Goal: Information Seeking & Learning: Learn about a topic

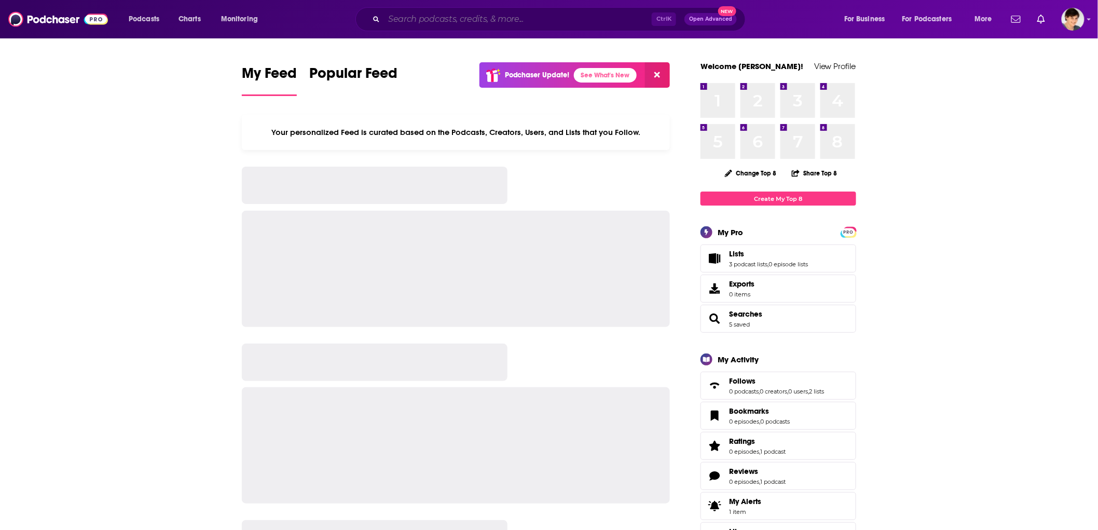
click at [449, 13] on input "Search podcasts, credits, & more..." at bounding box center [518, 19] width 268 height 17
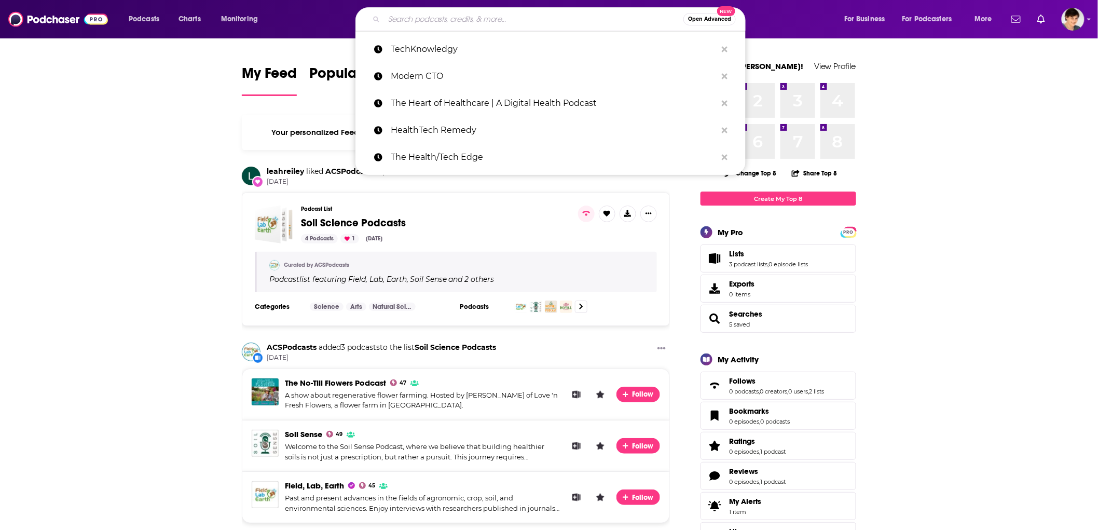
paste input "Never Perfect Podcast w/ [PERSON_NAME]"
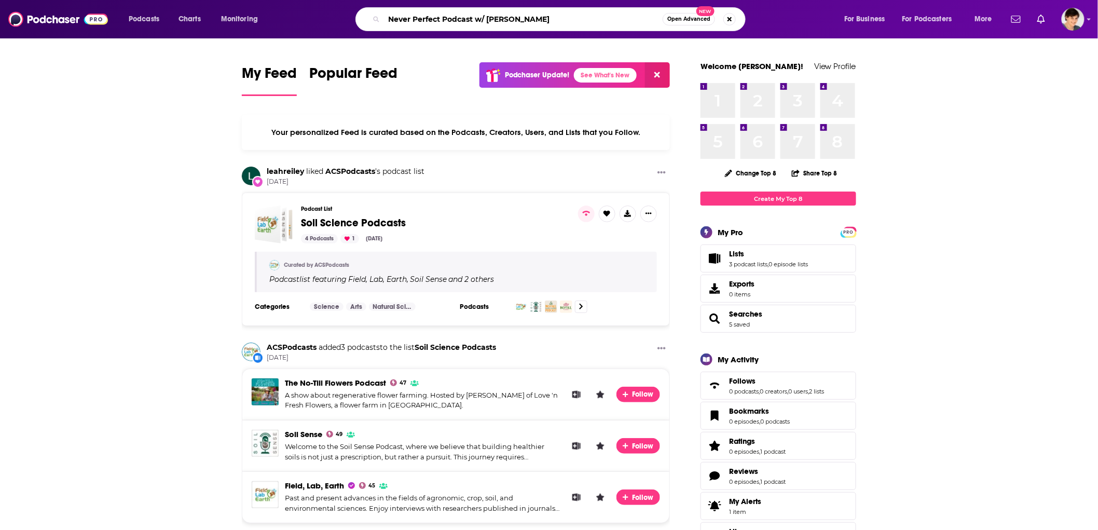
drag, startPoint x: 441, startPoint y: 17, endPoint x: 611, endPoint y: 16, distance: 170.2
click at [611, 16] on input "Never Perfect Podcast w/ [PERSON_NAME]" at bounding box center [523, 19] width 279 height 17
type input "Never Perfect"
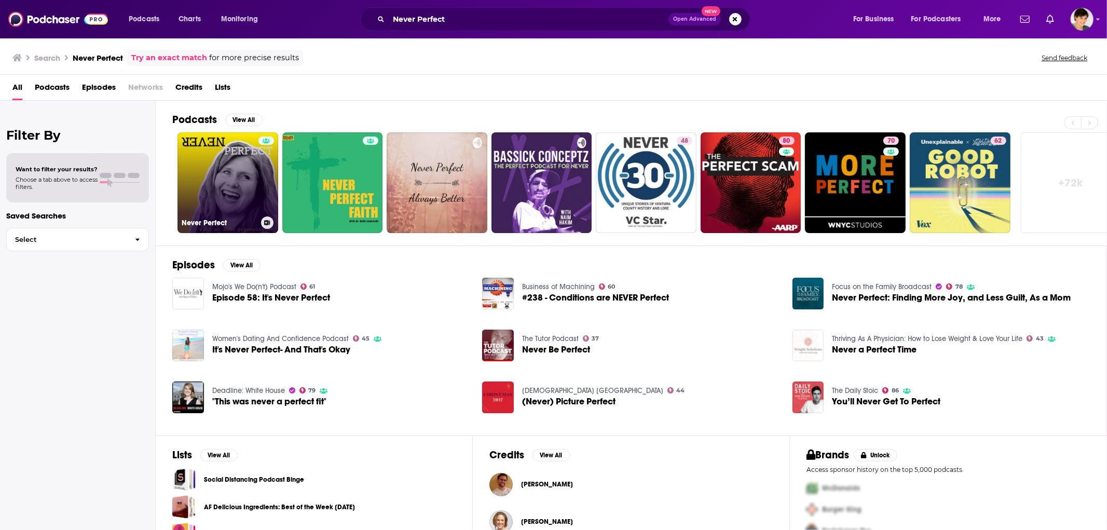
click at [213, 167] on link "Never Perfect" at bounding box center [228, 182] width 101 height 101
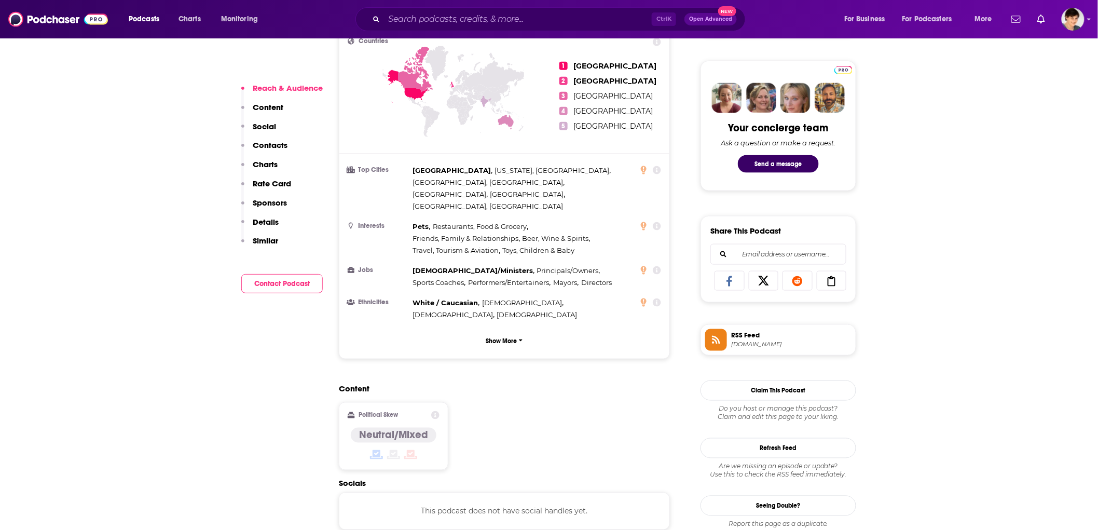
scroll to position [692, 0]
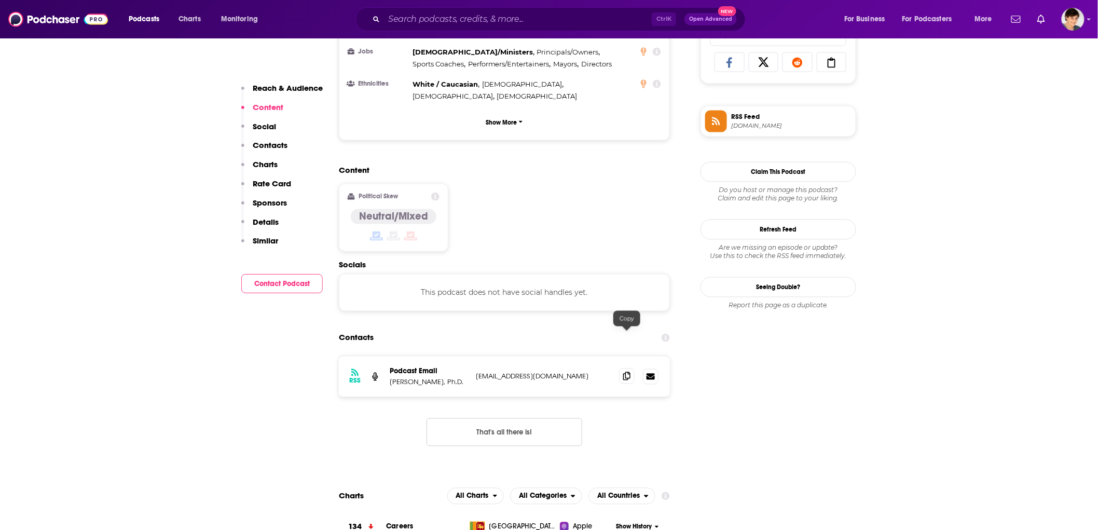
click at [623, 369] on span at bounding box center [627, 377] width 16 height 16
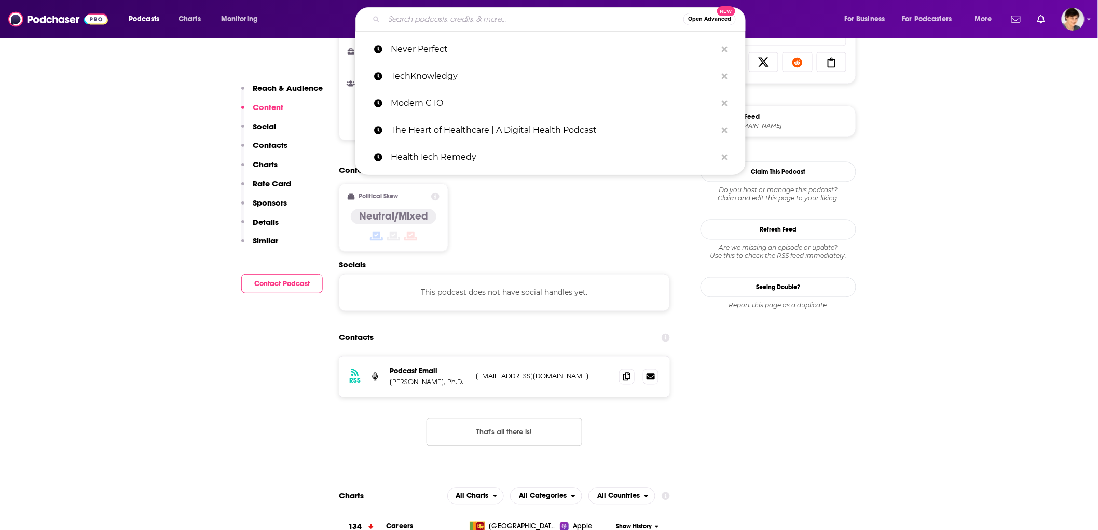
click at [418, 21] on input "Search podcasts, credits, & more..." at bounding box center [533, 19] width 299 height 17
paste input "Transforming The Toddler Years Podcast."
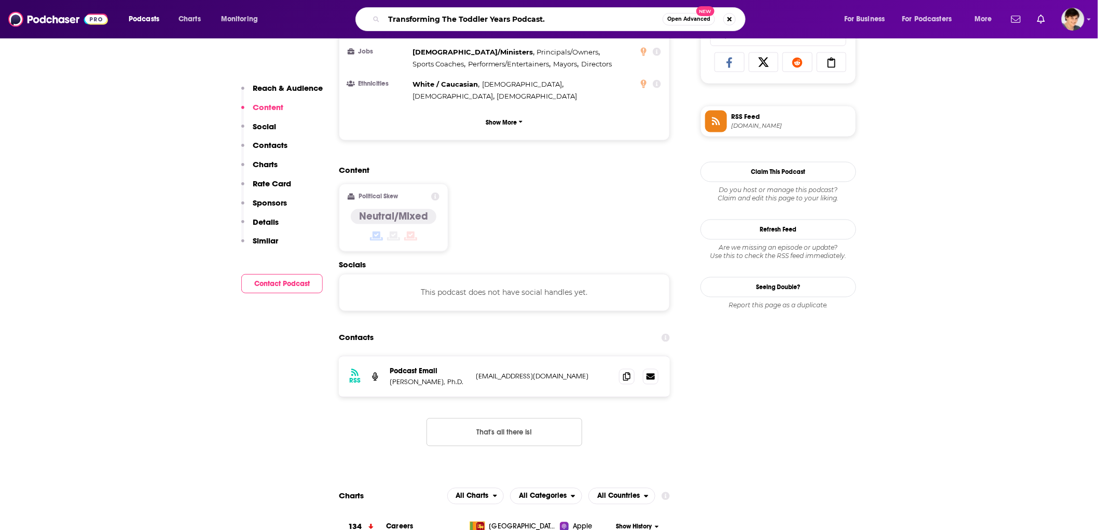
drag, startPoint x: 515, startPoint y: 17, endPoint x: 611, endPoint y: 17, distance: 96.0
click at [611, 17] on input "Transforming The Toddler Years Podcast." at bounding box center [523, 19] width 279 height 17
type input "Transforming The Toddler Years"
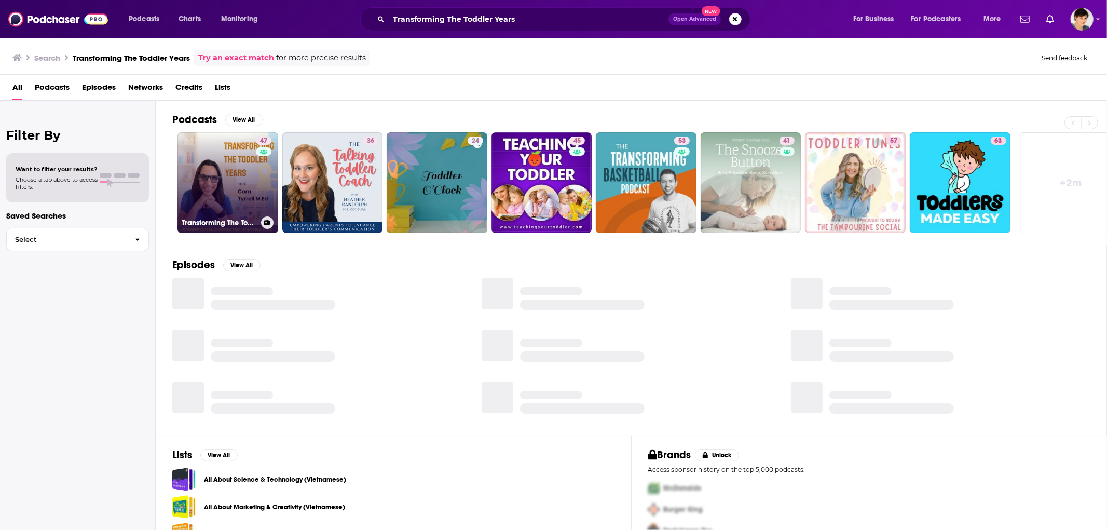
click at [229, 175] on link "47 Transforming The Toddler Years- Parents and Educators Raising Calm, Connecte…" at bounding box center [228, 182] width 101 height 101
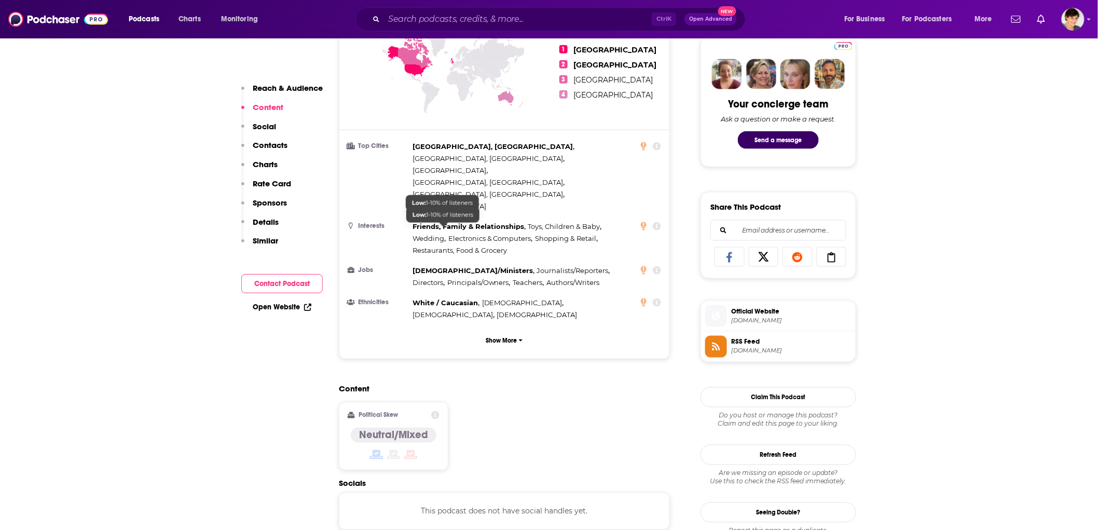
scroll to position [634, 0]
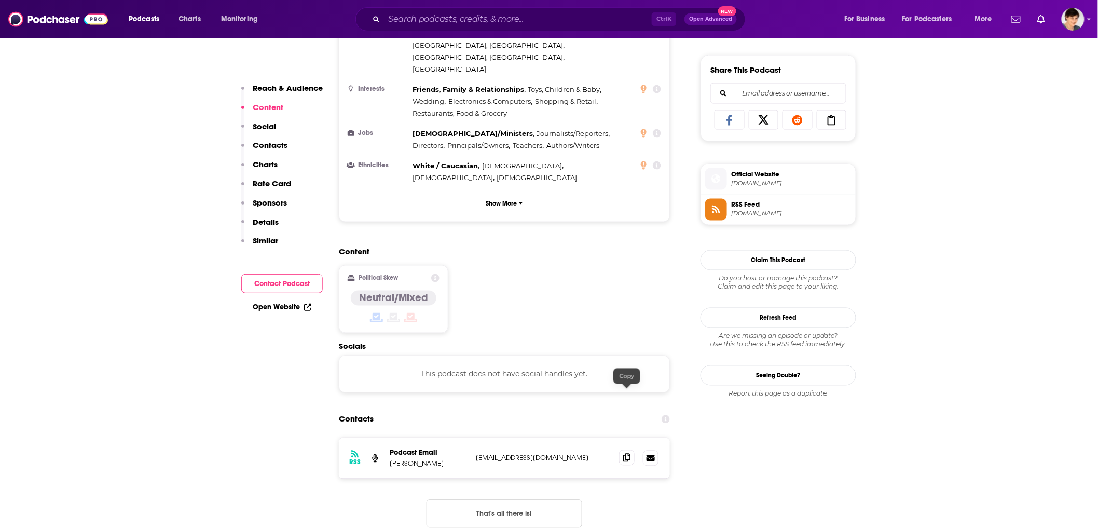
click at [631, 450] on span at bounding box center [627, 458] width 16 height 16
click at [431, 19] on input "Search podcasts, credits, & more..." at bounding box center [518, 19] width 268 height 17
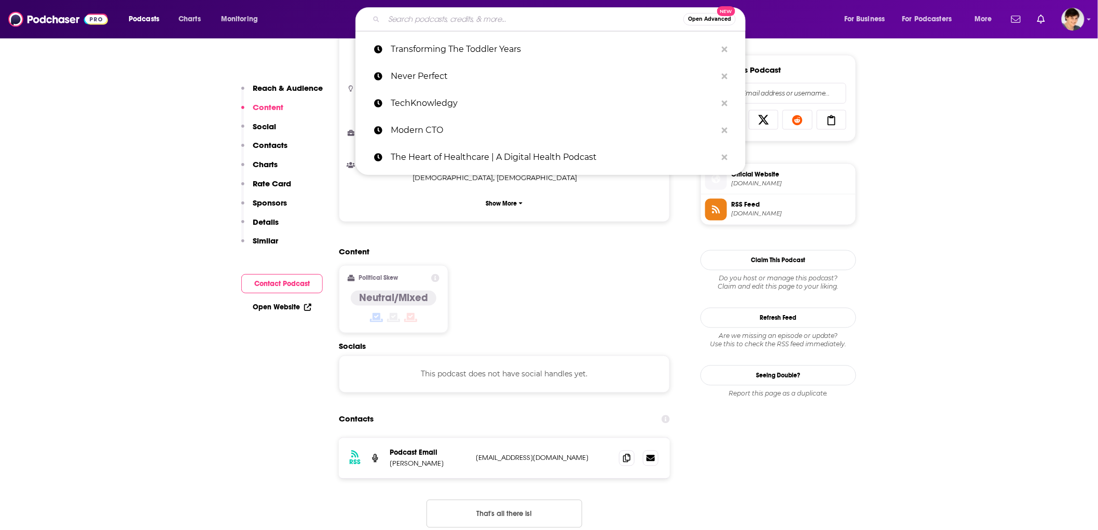
paste input "Back Cover News"
type input "Back Cover News"
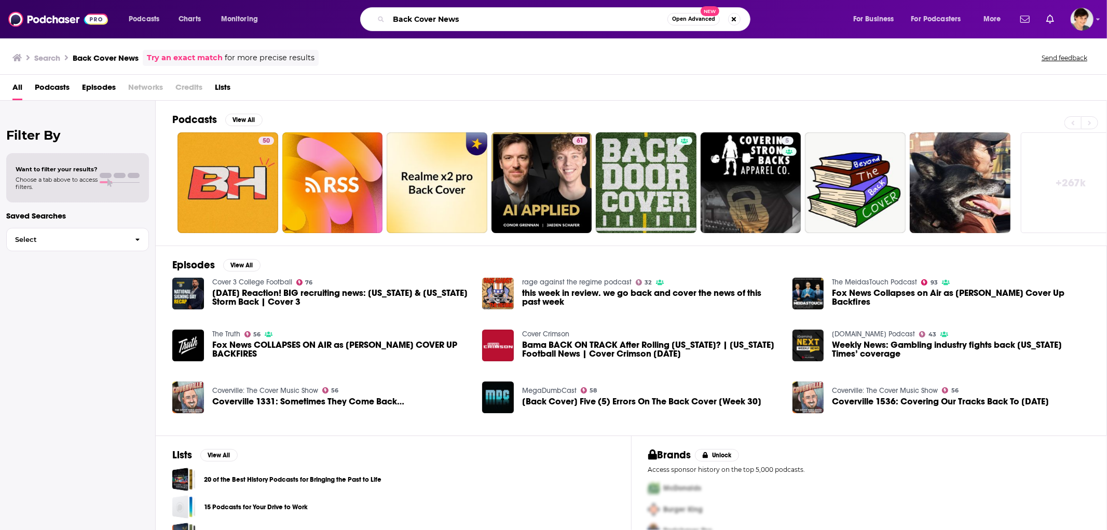
click at [393, 19] on input "Back Cover News" at bounding box center [528, 19] width 279 height 17
type input "The Back Cover News"
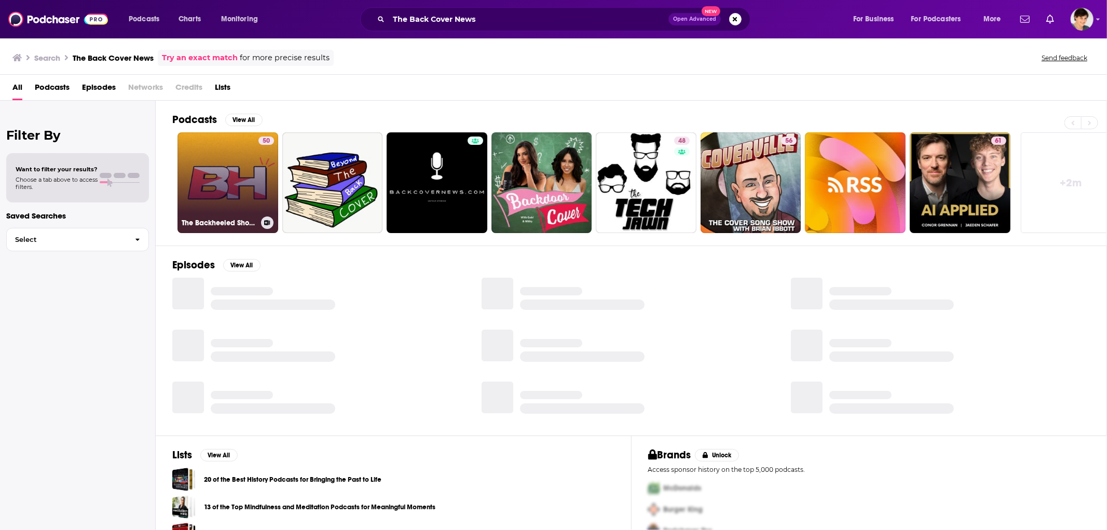
click at [232, 161] on link "50 The Backheeled Show | MLS, USMNT, USL, and more soccer coverage" at bounding box center [228, 182] width 101 height 101
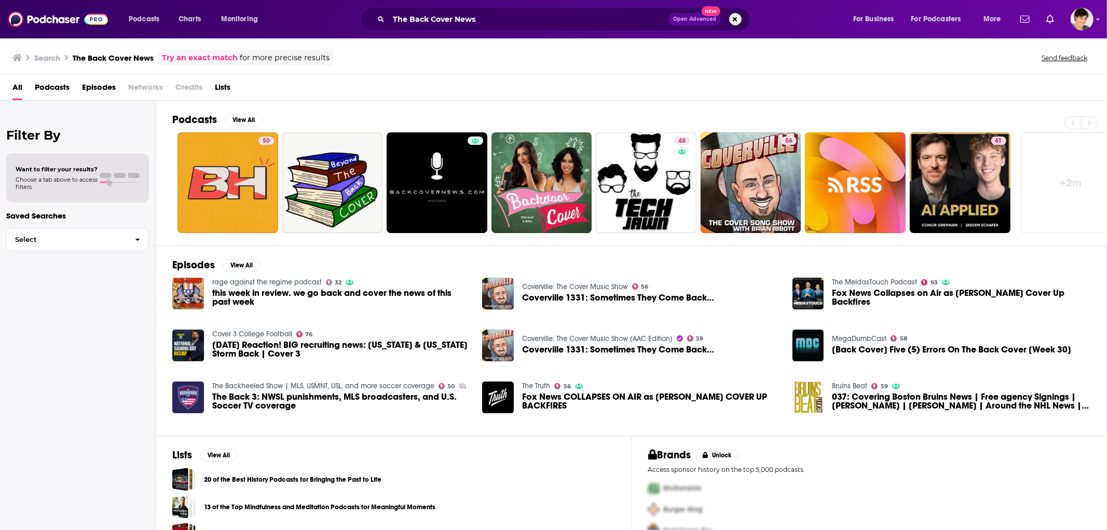
click at [447, 28] on div "The Back Cover News Open Advanced New" at bounding box center [555, 19] width 390 height 24
click at [448, 23] on input "The Back Cover News" at bounding box center [529, 19] width 280 height 17
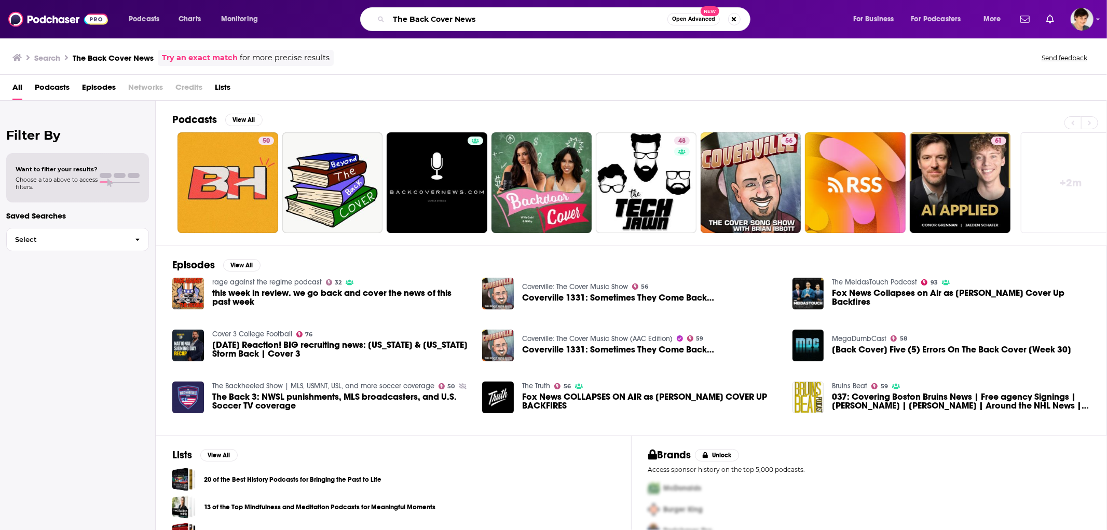
paste input "| Podcast on Spotify"
drag, startPoint x: 453, startPoint y: 20, endPoint x: 656, endPoint y: 16, distance: 203.0
click at [656, 16] on input "The Back Cover | Podcast on Spotify" at bounding box center [528, 19] width 279 height 17
type input "The Back Cover"
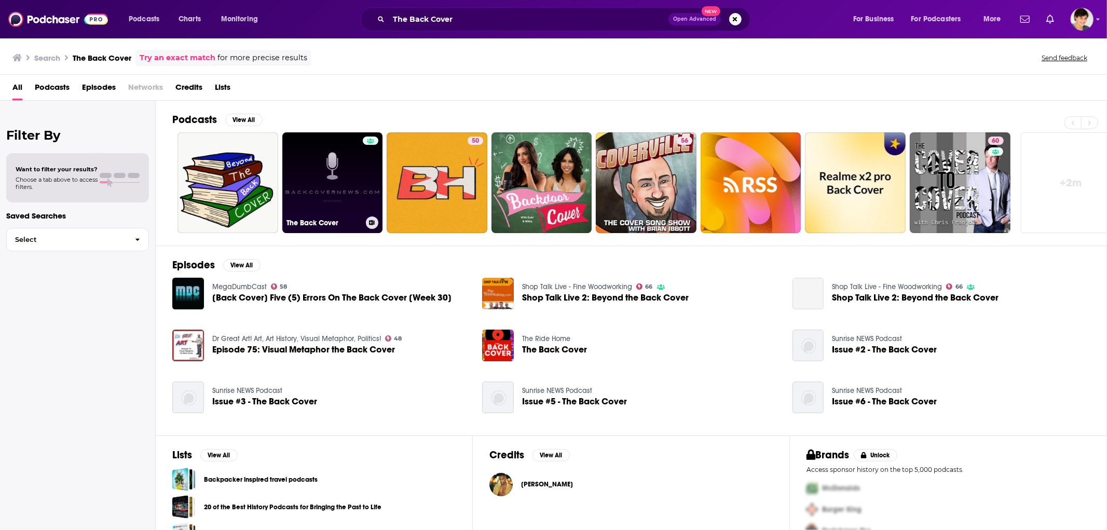
click at [336, 187] on link "The Back Cover" at bounding box center [332, 182] width 101 height 101
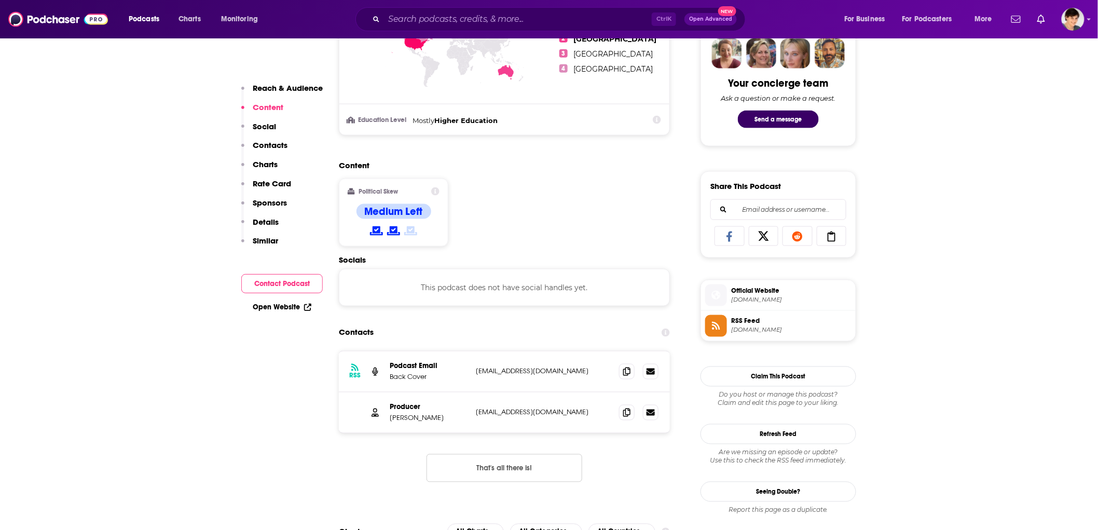
scroll to position [519, 0]
click at [626, 377] on span at bounding box center [627, 370] width 16 height 16
click at [410, 20] on input "Search podcasts, credits, & more..." at bounding box center [518, 19] width 268 height 17
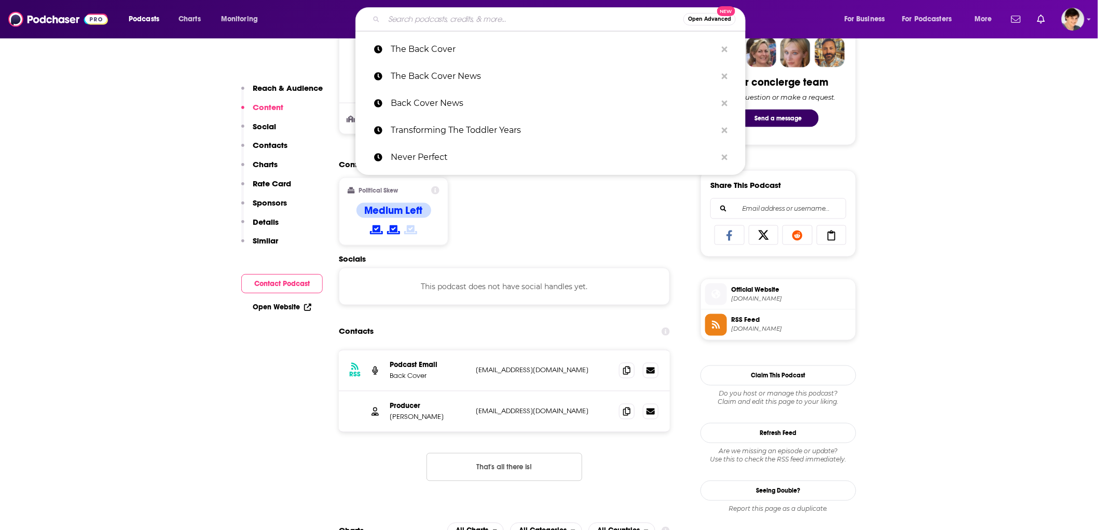
paste input "The Author Partner"
type input "The Author Partner"
